Goal: Information Seeking & Learning: Learn about a topic

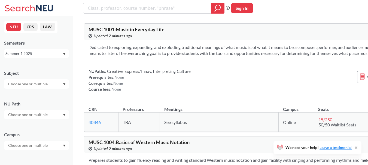
click at [46, 53] on div "Summer 1 2025" at bounding box center [33, 54] width 57 height 6
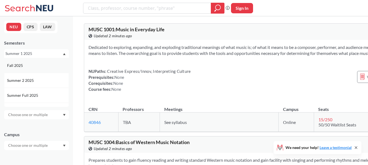
click at [34, 66] on div "Fall 2025" at bounding box center [38, 66] width 62 height 6
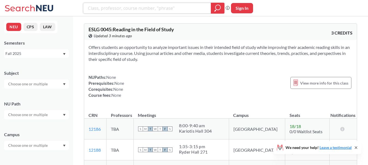
click at [149, 11] on input "search" at bounding box center [147, 8] width 120 height 9
paste input "20136"
type input "20136"
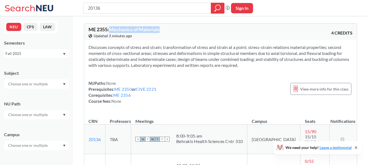
drag, startPoint x: 168, startPoint y: 27, endPoint x: 112, endPoint y: 31, distance: 56.5
click at [112, 31] on div "ME 2355 : Mechanics of Materials View this course on Banner. Updated 3 minutes …" at bounding box center [220, 32] width 273 height 16
copy span "Mechanics of Materials"
drag, startPoint x: 88, startPoint y: 30, endPoint x: 108, endPoint y: 28, distance: 19.4
click at [108, 28] on div "ME 2355 : Mechanics of Materials View this course on Banner. Updated 3 minutes …" at bounding box center [220, 32] width 273 height 16
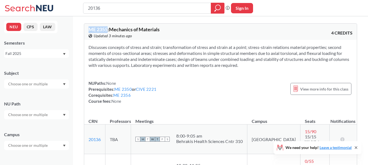
copy span "ME 2355"
click at [194, 53] on section "Discusses concepts of stress and strain; transformation of stress and strain at…" at bounding box center [221, 56] width 264 height 24
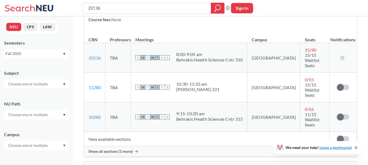
scroll to position [54, 0]
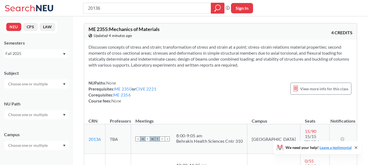
scroll to position [0, 0]
click at [235, 94] on div "NUPaths: None Prerequisites: ME 2350 or CIVE 2221 Corequisites: ME 2356 Course …" at bounding box center [221, 92] width 264 height 24
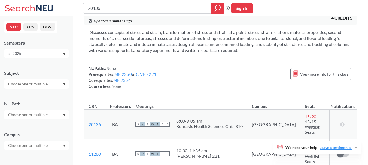
scroll to position [27, 0]
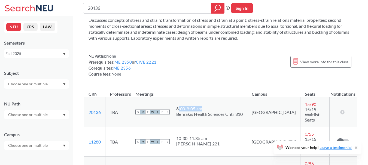
drag, startPoint x: 208, startPoint y: 105, endPoint x: 182, endPoint y: 105, distance: 25.6
click at [182, 106] on div "8:00 - 9:05 am" at bounding box center [209, 108] width 66 height 5
click at [221, 112] on div "Behrakis Health Sciences Cntr 310" at bounding box center [209, 114] width 66 height 5
drag, startPoint x: 248, startPoint y: 110, endPoint x: 180, endPoint y: 101, distance: 68.1
click at [180, 101] on td "S M T W T F S 8:00 - 9:05 am Behrakis Health Sciences Cntr 310" at bounding box center [189, 112] width 116 height 30
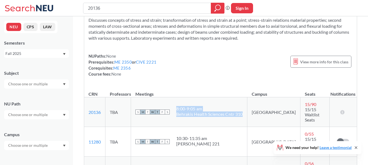
copy span "8:00 - 9:05 am Behrakis Health Sciences Cntr 310"
click at [112, 8] on input "20136" at bounding box center [147, 8] width 120 height 9
paste input "10069"
type input "10069"
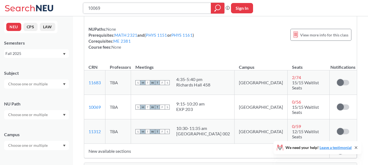
scroll to position [109, 0]
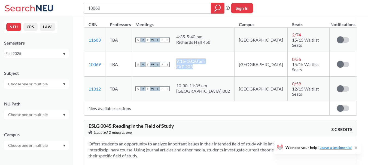
drag, startPoint x: 218, startPoint y: 62, endPoint x: 190, endPoint y: 56, distance: 29.1
click at [190, 59] on span "9:15 - 10:20 am EXP 203" at bounding box center [190, 64] width 28 height 11
copy span "9:15 - 10:20 am EXP 203"
click at [114, 8] on input "10069" at bounding box center [147, 8] width 120 height 9
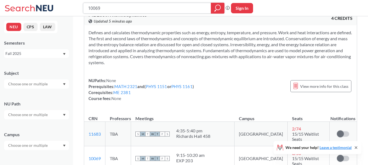
scroll to position [0, 0]
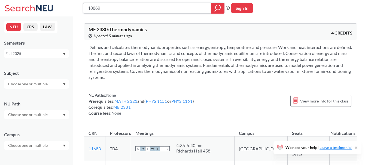
paste input "7427"
type input "17427"
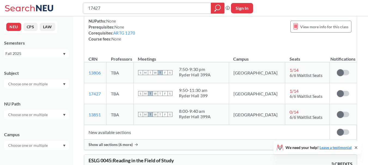
scroll to position [82, 0]
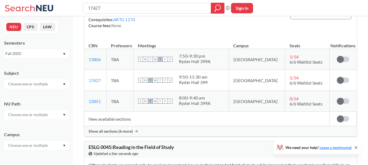
drag, startPoint x: 231, startPoint y: 85, endPoint x: 192, endPoint y: 78, distance: 39.3
click at [192, 78] on div "S M T W T F S 9:50 - 11:30 am Ryder Hall 399" at bounding box center [181, 80] width 86 height 12
copy div
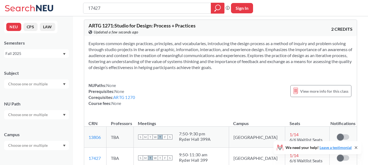
scroll to position [0, 0]
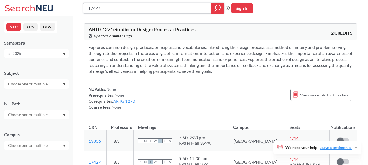
drag, startPoint x: 133, startPoint y: 6, endPoint x: 75, endPoint y: 4, distance: 58.9
click at [75, 4] on div "17427 Phrase search guarantees the exact search appears in the results. Ex. If …" at bounding box center [184, 8] width 368 height 16
paste input "2371"
type input "12371"
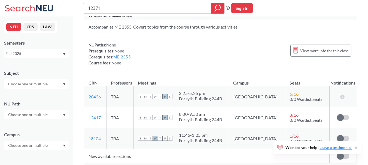
scroll to position [54, 0]
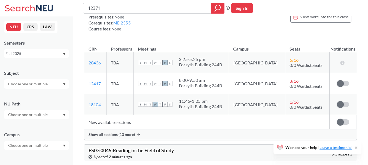
drag, startPoint x: 240, startPoint y: 106, endPoint x: 192, endPoint y: 100, distance: 48.8
click at [192, 100] on td "S M T W T F S 11:45 - 1:25 pm [GEOGRAPHIC_DATA] 244B" at bounding box center [180, 104] width 95 height 21
copy div
drag, startPoint x: 115, startPoint y: 7, endPoint x: 71, endPoint y: 8, distance: 43.6
click at [71, 8] on div "12371 Phrase search guarantees the exact search appears in the results. Ex. If …" at bounding box center [184, 8] width 368 height 16
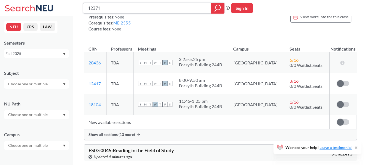
paste input "80"
type input "12380"
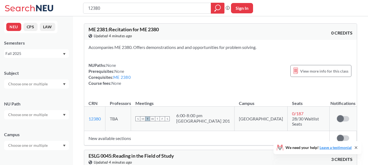
drag, startPoint x: 246, startPoint y: 119, endPoint x: 183, endPoint y: 115, distance: 63.1
click at [183, 115] on td "S M T W T F S 6:00 - 8:00 pm [GEOGRAPHIC_DATA] 201" at bounding box center [182, 119] width 103 height 25
copy div
click at [125, 7] on input "12380" at bounding box center [147, 8] width 120 height 9
paste input "3793"
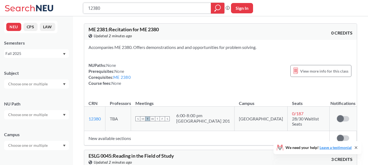
type input "13793"
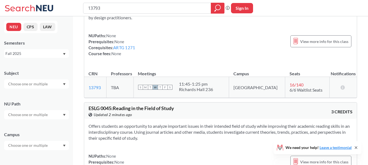
scroll to position [54, 0]
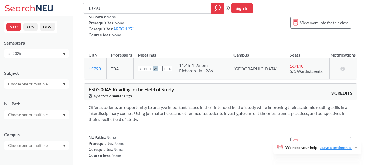
drag, startPoint x: 230, startPoint y: 71, endPoint x: 192, endPoint y: 66, distance: 38.3
click at [192, 66] on div "S M T W T F S 11:45 - 1:25 pm [PERSON_NAME] [PERSON_NAME] 236" at bounding box center [181, 69] width 86 height 12
copy div
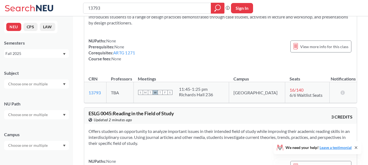
scroll to position [0, 0]
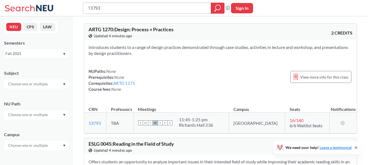
drag, startPoint x: 126, startPoint y: 8, endPoint x: 37, endPoint y: 10, distance: 88.8
click at [37, 10] on div "13793 Phrase search guarantees the exact search appears in the results. Ex. If …" at bounding box center [184, 8] width 368 height 16
paste input "4822"
type input "14822"
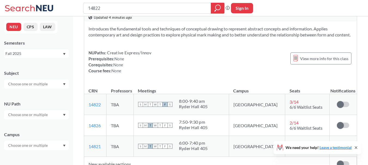
scroll to position [27, 0]
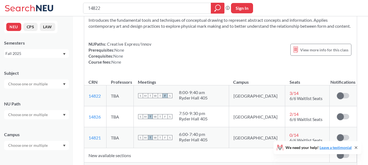
drag, startPoint x: 224, startPoint y: 103, endPoint x: 193, endPoint y: 99, distance: 31.6
click at [193, 99] on div "S M T W T F S 8:00 - 9:40 am [GEOGRAPHIC_DATA] 405" at bounding box center [181, 96] width 86 height 12
copy div
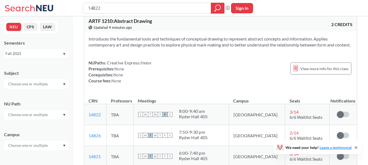
scroll to position [0, 0]
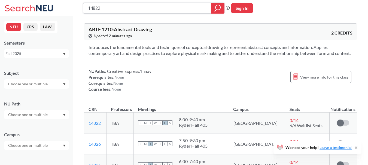
drag, startPoint x: 106, startPoint y: 10, endPoint x: 53, endPoint y: 7, distance: 52.4
click at [53, 7] on div "14822 Phrase search guarantees the exact search appears in the results. Ex. If …" at bounding box center [184, 8] width 368 height 16
paste input "1846"
type input "11846"
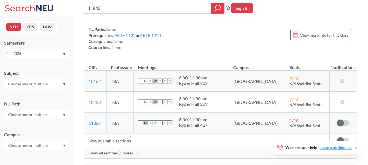
scroll to position [54, 0]
click at [112, 152] on span "Show all sections (1 more)" at bounding box center [111, 152] width 44 height 5
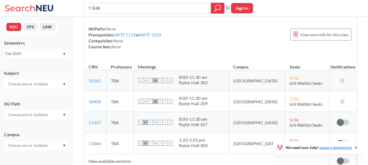
drag, startPoint x: 230, startPoint y: 145, endPoint x: 193, endPoint y: 140, distance: 37.6
click at [193, 140] on div "S M T W T F S 1:35 - 5:05 pm [GEOGRAPHIC_DATA] 303" at bounding box center [181, 144] width 86 height 12
copy div
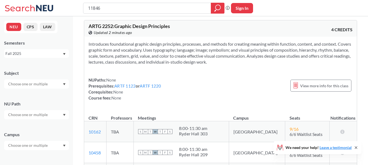
scroll to position [0, 0]
